Goal: Check status

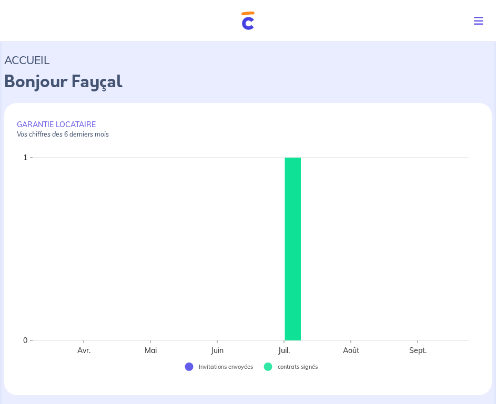
click at [254, 25] on img at bounding box center [247, 21] width 13 height 18
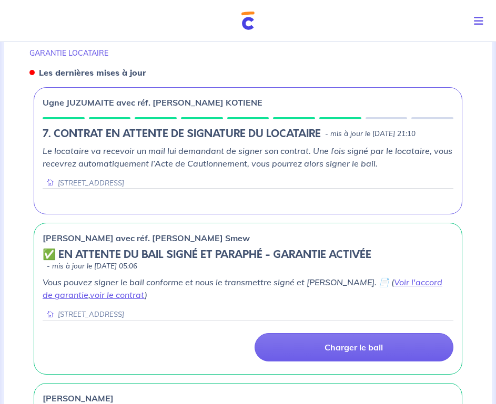
scroll to position [714, 0]
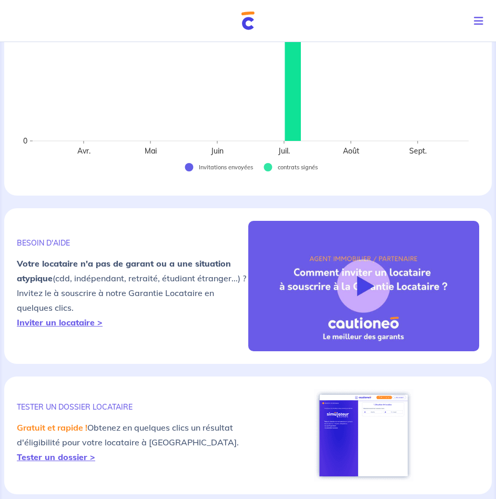
scroll to position [199, 0]
drag, startPoint x: 208, startPoint y: 204, endPoint x: 151, endPoint y: 198, distance: 57.2
click at [151, 198] on div "GARANTIE LOCATAIRE Vos chiffres des 6 derniers mois Avr. Mai Juin Juil. Août Se…" at bounding box center [248, 206] width 488 height 604
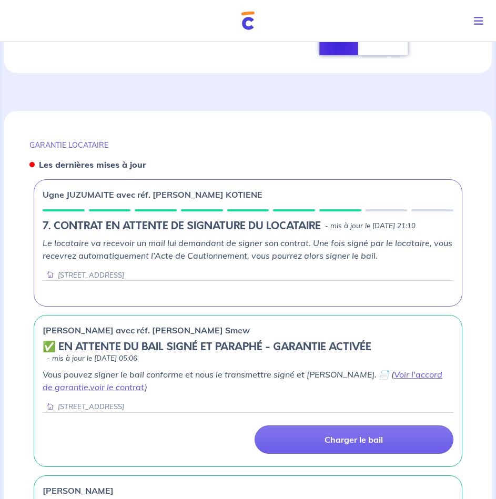
scroll to position [622, 0]
click at [291, 206] on div "Ugne JUZUMAITE avec réf. [PERSON_NAME] KOTIENE 7. CONTRAT EN ATTENTE DE SIGNATU…" at bounding box center [248, 242] width 429 height 127
click at [282, 228] on h5 "7. CONTRAT EN ATTENTE DE SIGNATURE DU LOCATAIRE" at bounding box center [182, 225] width 278 height 13
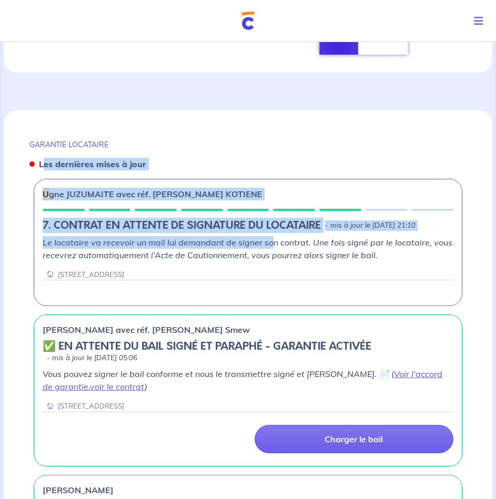
drag, startPoint x: 272, startPoint y: 256, endPoint x: 42, endPoint y: 165, distance: 248.2
click at [42, 165] on div "GARANTIE LOCATAIRE Les dernières mises à jour Ugne JUZUMAITE avec réf. [PERSON_…" at bounding box center [248, 386] width 488 height 552
drag, startPoint x: 42, startPoint y: 165, endPoint x: 50, endPoint y: 170, distance: 10.4
click at [50, 170] on p "Les dernières mises à jour" at bounding box center [92, 164] width 107 height 13
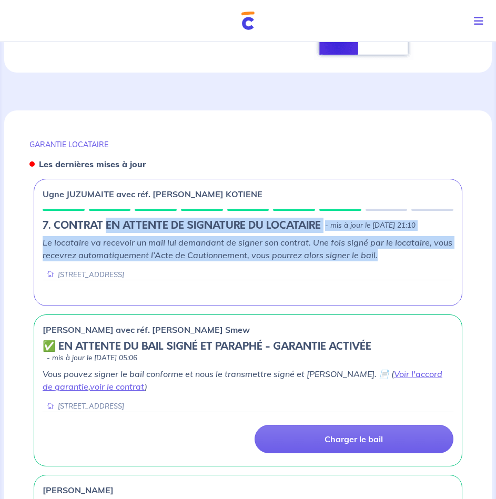
drag, startPoint x: 105, startPoint y: 218, endPoint x: 180, endPoint y: 289, distance: 103.4
click at [180, 289] on div "Ugne JUZUMAITE avec réf. [PERSON_NAME] KOTIENE 7. CONTRAT EN ATTENTE DE SIGNATU…" at bounding box center [248, 242] width 429 height 127
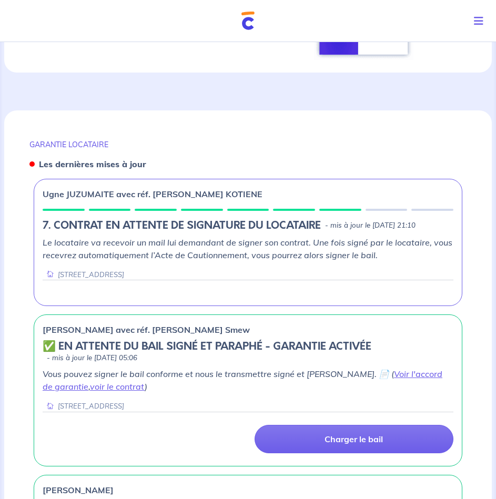
drag, startPoint x: 180, startPoint y: 289, endPoint x: 104, endPoint y: 217, distance: 105.3
click at [104, 217] on div "Ugne JUZUMAITE avec réf. [PERSON_NAME] KOTIENE 7. CONTRAT EN ATTENTE DE SIGNATU…" at bounding box center [248, 242] width 429 height 127
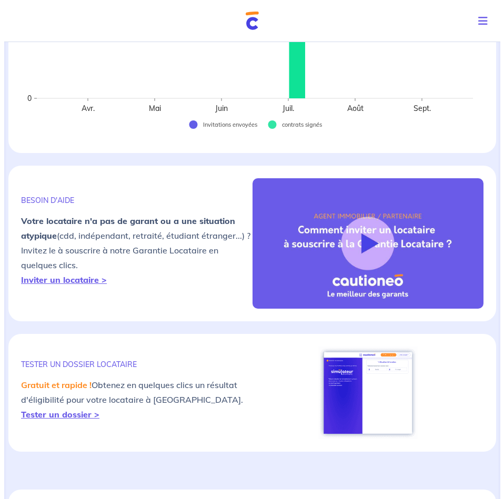
scroll to position [0, 0]
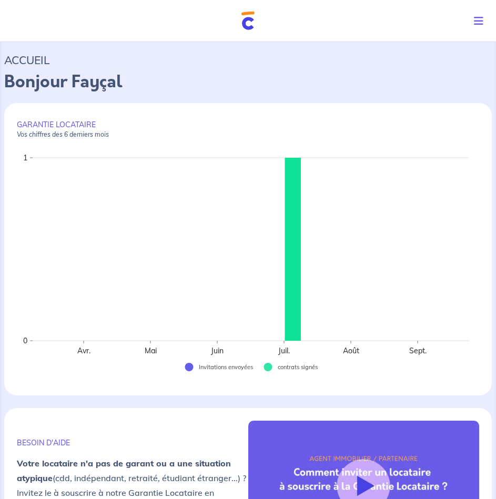
click at [478, 20] on icon "Toggle navigation" at bounding box center [478, 21] width 9 height 11
